Goal: Task Accomplishment & Management: Use online tool/utility

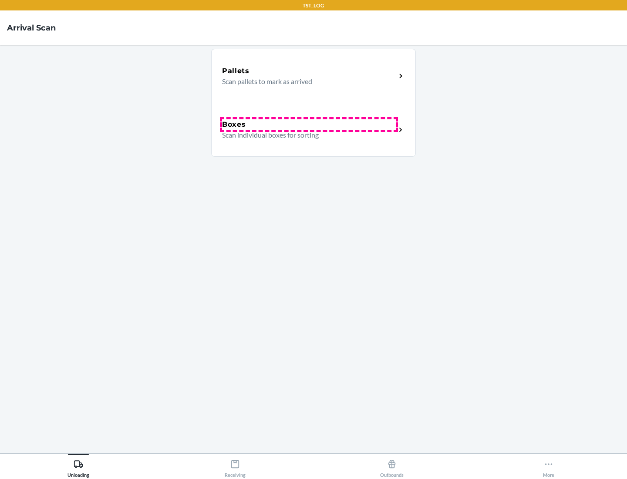
click at [308, 124] on div "Boxes" at bounding box center [309, 124] width 174 height 10
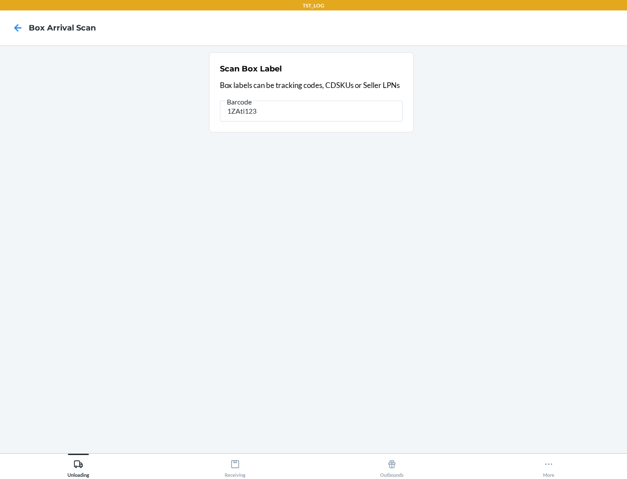
type input "1ZAti123"
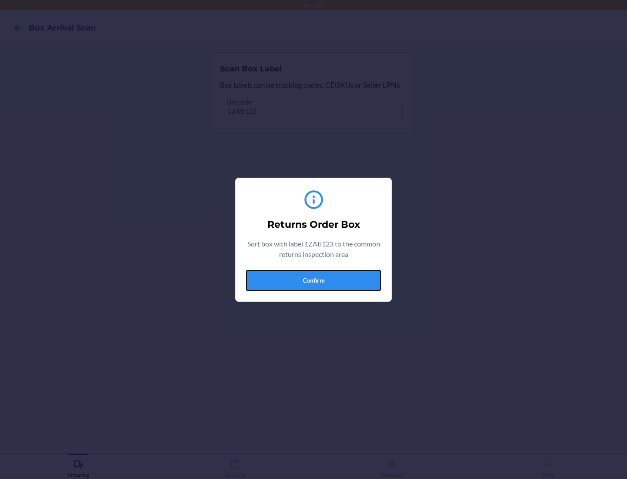
click at [313, 280] on button "Confirm" at bounding box center [313, 280] width 135 height 21
